Goal: Task Accomplishment & Management: Complete application form

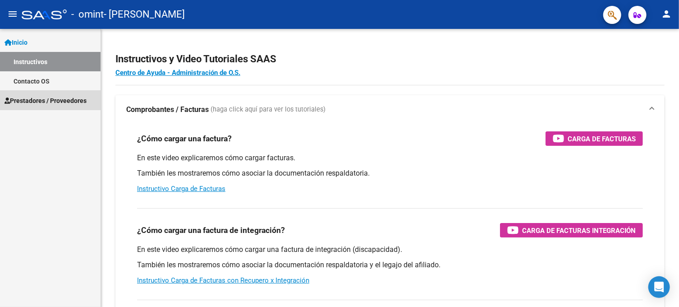
click at [39, 100] on span "Prestadores / Proveedores" at bounding box center [46, 101] width 82 height 10
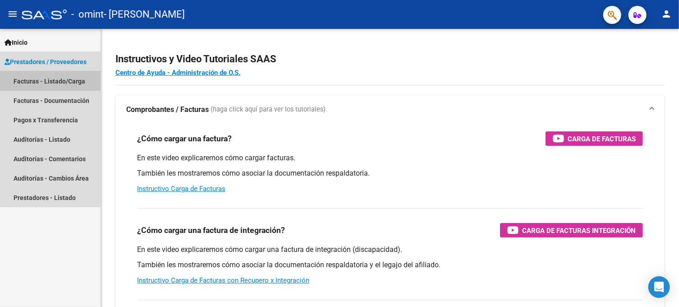
click at [68, 86] on link "Facturas - Listado/Carga" at bounding box center [50, 80] width 101 height 19
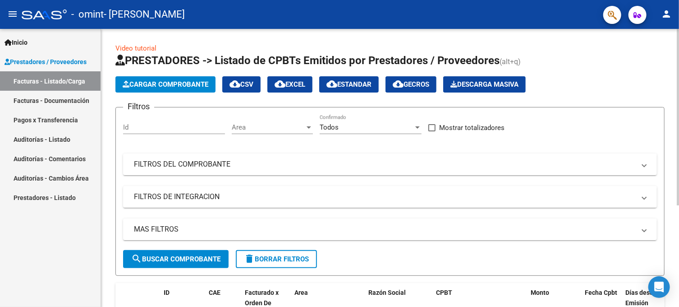
click at [180, 131] on div "Id" at bounding box center [174, 124] width 102 height 19
click at [164, 82] on span "Cargar Comprobante" at bounding box center [166, 84] width 86 height 8
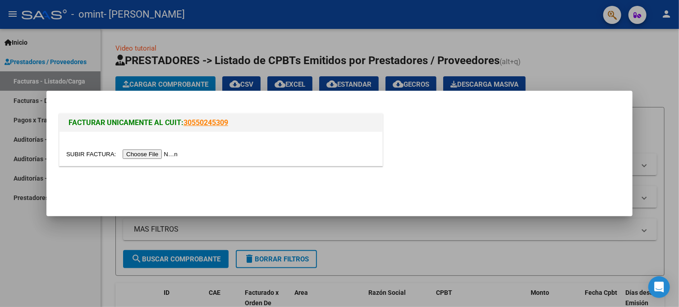
click at [147, 154] on input "file" at bounding box center [123, 153] width 114 height 9
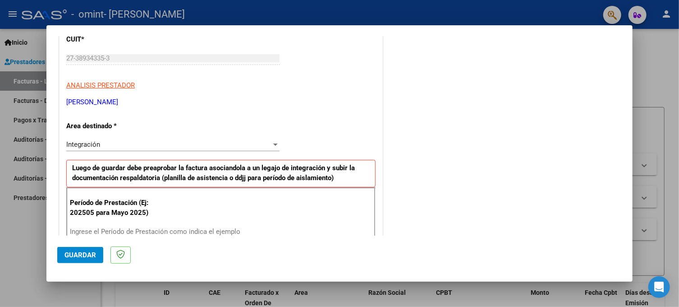
scroll to position [128, 0]
click at [112, 141] on div "Integración" at bounding box center [168, 144] width 205 height 8
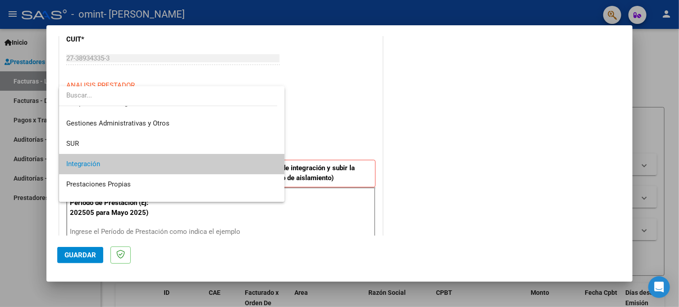
scroll to position [0, 0]
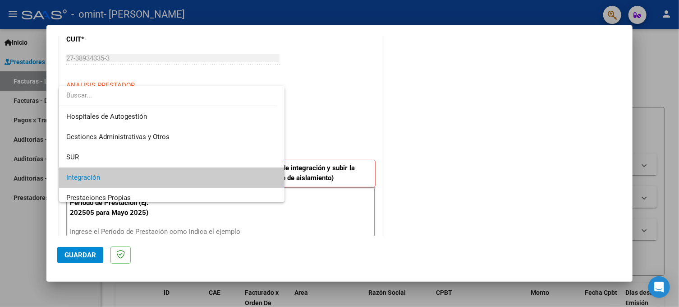
click at [342, 122] on div at bounding box center [339, 153] width 679 height 307
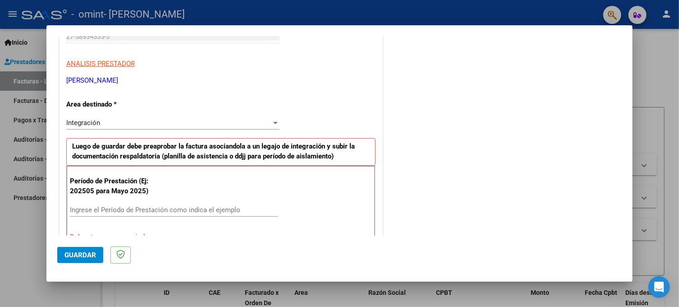
scroll to position [160, 0]
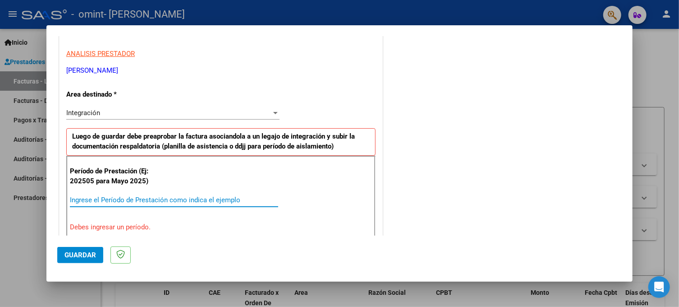
click at [115, 197] on input "Ingrese el Período de Prestación como indica el ejemplo" at bounding box center [174, 200] width 208 height 8
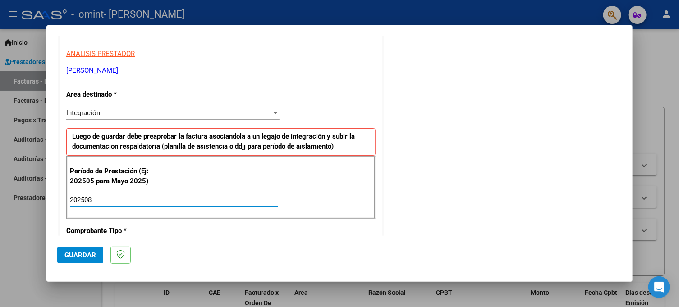
type input "202508"
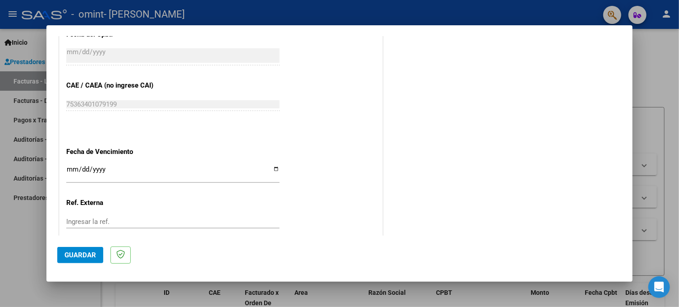
scroll to position [539, 0]
click at [69, 166] on input "Ingresar la fecha" at bounding box center [172, 172] width 213 height 14
click at [276, 170] on input "Ingresar la fecha" at bounding box center [172, 172] width 213 height 14
type input "[DATE]"
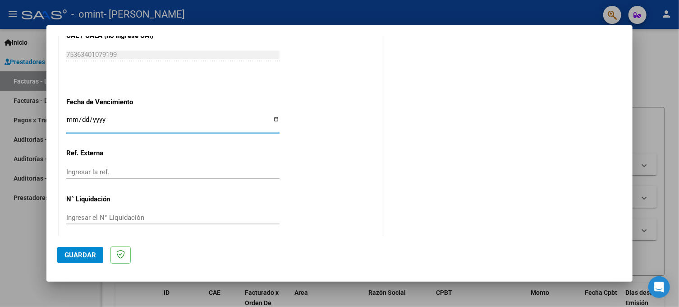
scroll to position [593, 0]
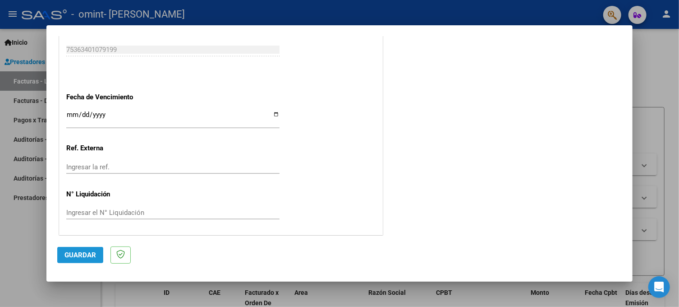
click at [82, 248] on button "Guardar" at bounding box center [80, 255] width 46 height 16
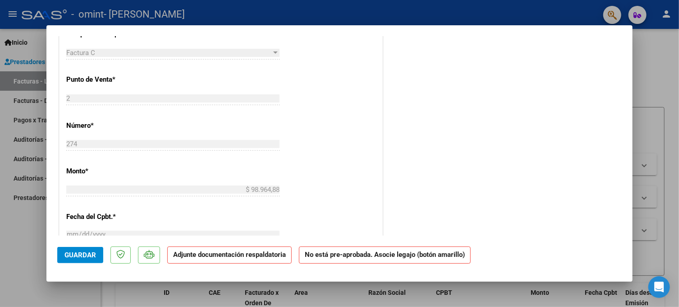
scroll to position [350, 0]
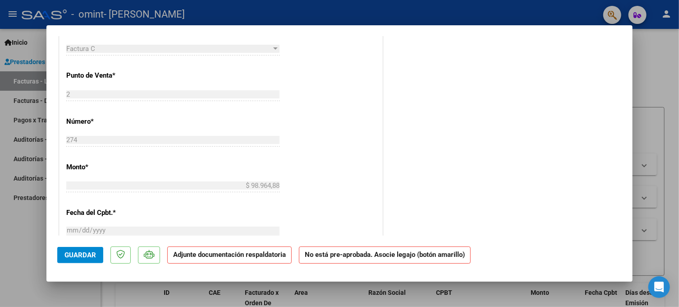
click at [232, 192] on div "$ 98.964,88 Ingresar el monto" at bounding box center [172, 190] width 213 height 22
click at [206, 255] on strong "Adjunte documentación respaldatoria" at bounding box center [229, 254] width 113 height 8
click at [235, 258] on p "Adjunte documentación respaldatoria" at bounding box center [229, 255] width 124 height 18
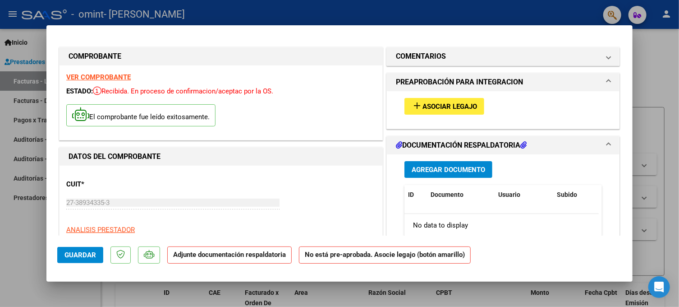
scroll to position [0, 0]
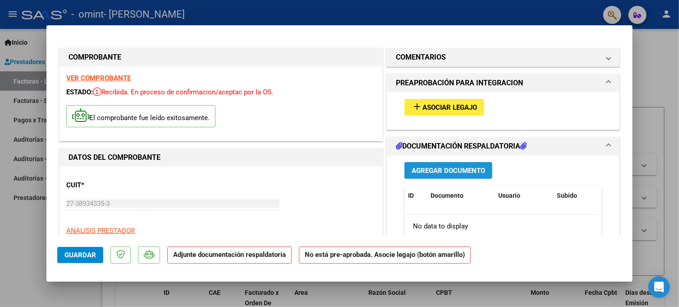
click at [458, 167] on span "Agregar Documento" at bounding box center [448, 170] width 73 height 8
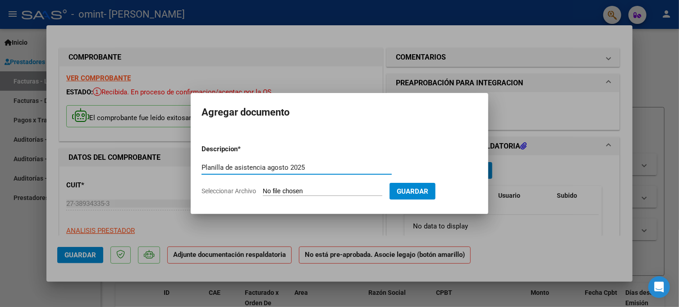
type input "Planilla de asistencia agosto 2025"
click at [381, 193] on input "Seleccionar Archivo" at bounding box center [322, 191] width 119 height 9
type input "C:\fakepath\OMINT agosto.pdf"
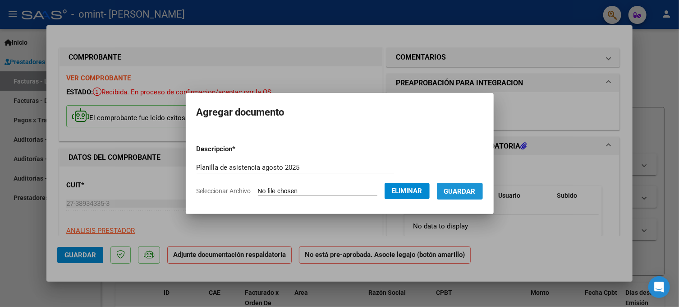
click at [462, 193] on span "Guardar" at bounding box center [460, 191] width 32 height 8
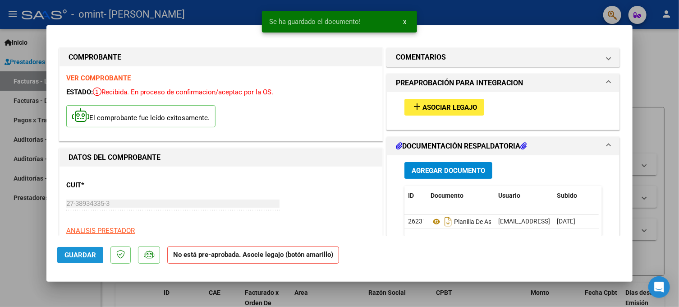
click at [87, 248] on button "Guardar" at bounding box center [80, 255] width 46 height 16
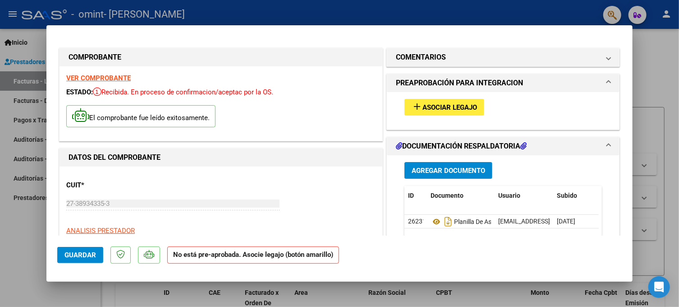
click at [640, 119] on div at bounding box center [339, 153] width 679 height 307
type input "$ 0,00"
